Goal: Find specific page/section: Find specific page/section

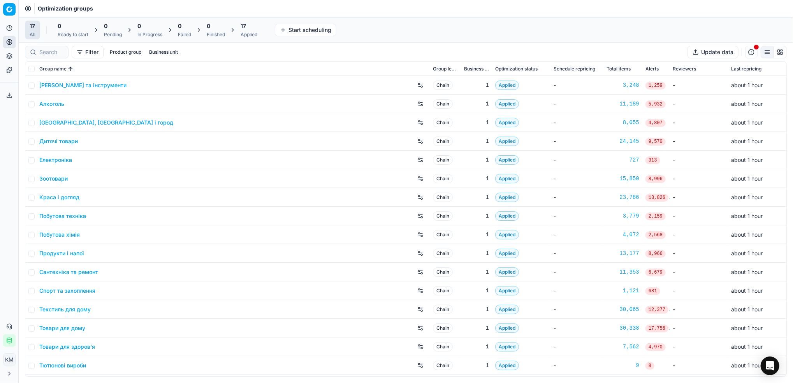
click at [68, 139] on link "Дитячі товари" at bounding box center [58, 142] width 39 height 8
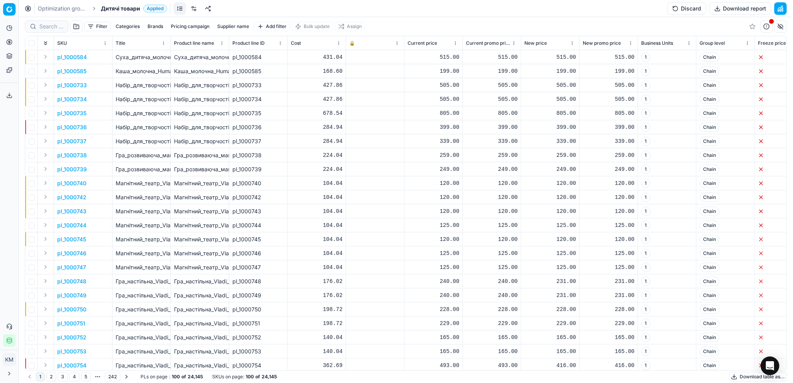
click at [240, 29] on button "Supplier name" at bounding box center [233, 26] width 38 height 9
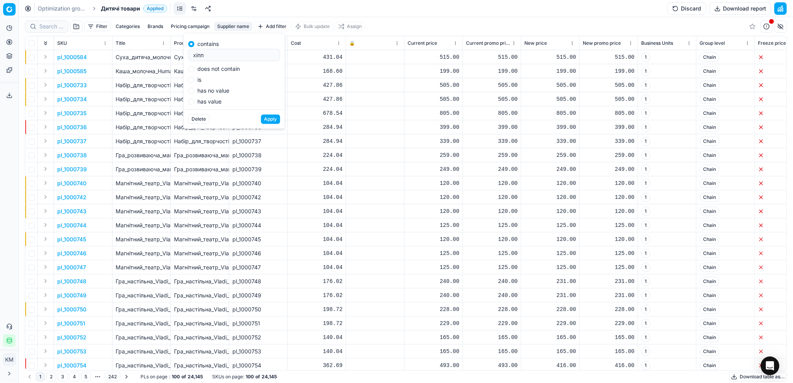
type input "хіпп"
drag, startPoint x: 270, startPoint y: 119, endPoint x: 275, endPoint y: 120, distance: 4.7
click at [271, 119] on button "Apply" at bounding box center [270, 119] width 19 height 9
